Goal: Task Accomplishment & Management: Use online tool/utility

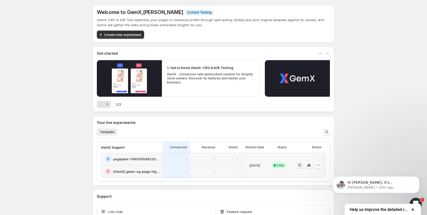
click at [38, 47] on div "Welcome to GemX , [PERSON_NAME] Info Content Testing GemX: CRO & A/B Test optim…" at bounding box center [213, 125] width 427 height 250
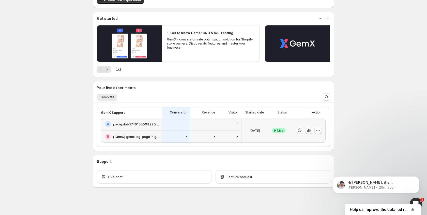
click at [310, 133] on button "button" at bounding box center [308, 130] width 7 height 7
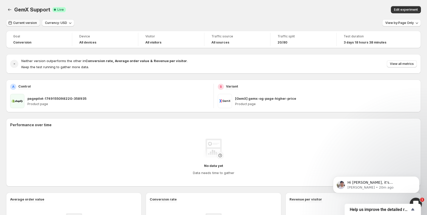
click at [26, 24] on span "Current version" at bounding box center [25, 23] width 24 height 4
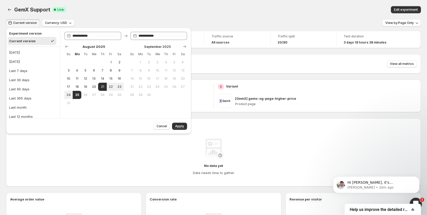
drag, startPoint x: 21, startPoint y: 50, endPoint x: 100, endPoint y: 92, distance: 89.5
click at [21, 50] on button "[DATE]" at bounding box center [33, 52] width 51 height 8
type input "**********"
click at [181, 128] on button "Apply" at bounding box center [179, 126] width 15 height 7
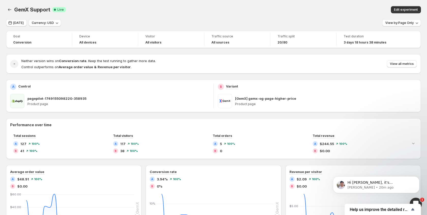
click at [402, 68] on div "Neither version wins on Conversion rate . Keep the test running to gather more …" at bounding box center [219, 63] width 396 height 11
click at [403, 65] on span "View all metrics" at bounding box center [402, 64] width 24 height 4
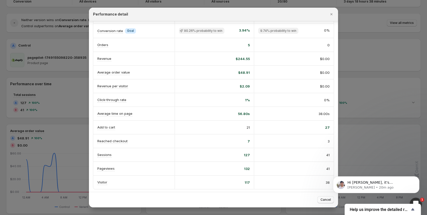
scroll to position [17, 0]
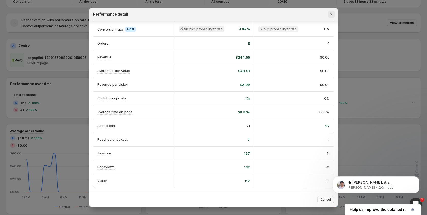
click at [329, 14] on button "Close" at bounding box center [331, 14] width 7 height 7
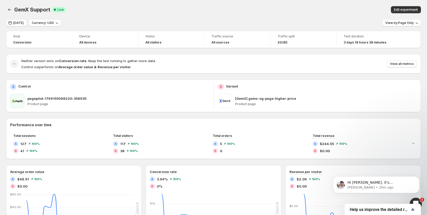
click at [330, 36] on div "Traffic split 20/80" at bounding box center [304, 39] width 60 height 13
click at [284, 35] on span "Traffic split" at bounding box center [304, 36] width 52 height 4
click at [401, 9] on span "Edit experiment" at bounding box center [406, 10] width 24 height 4
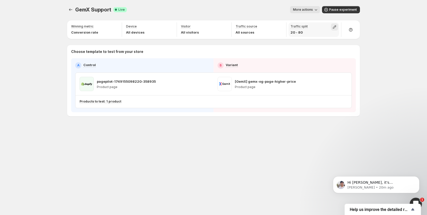
click at [332, 27] on icon "button" at bounding box center [334, 26] width 5 height 5
type input "**"
click at [307, 38] on input "range" at bounding box center [334, 37] width 73 height 7
click at [245, 8] on div "More actions" at bounding box center [225, 9] width 189 height 7
